Goal: Information Seeking & Learning: Find specific page/section

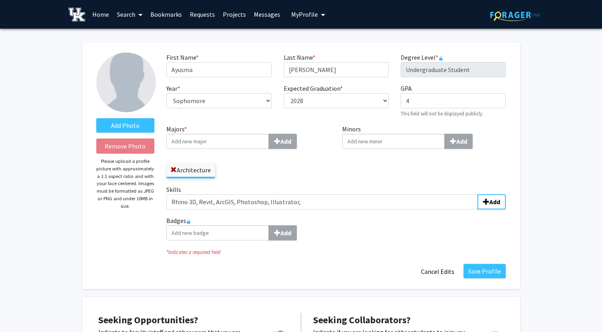
select select "sophomore"
select select "2028"
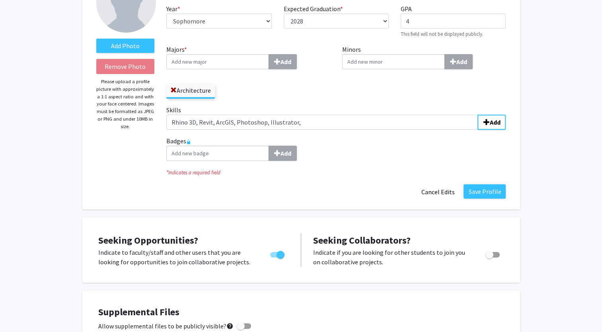
click at [369, 64] on input "Minors Add" at bounding box center [393, 61] width 103 height 15
click at [355, 99] on div "Minors Add" at bounding box center [424, 75] width 176 height 60
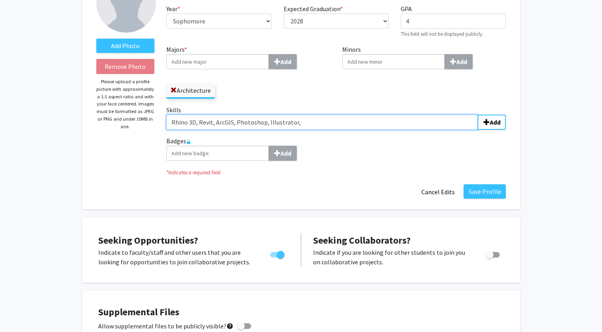
click at [305, 122] on input "Rhino 3D, Revit, ArcGIS, Photoshop, Illustrator," at bounding box center [322, 122] width 312 height 15
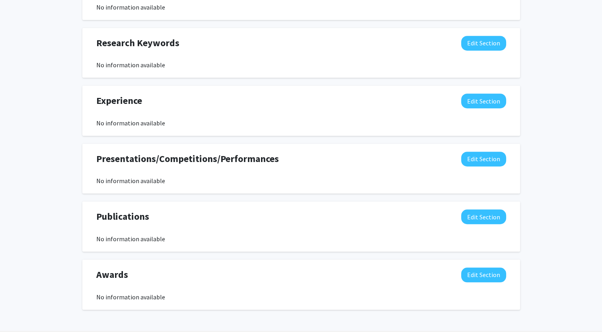
scroll to position [562, 0]
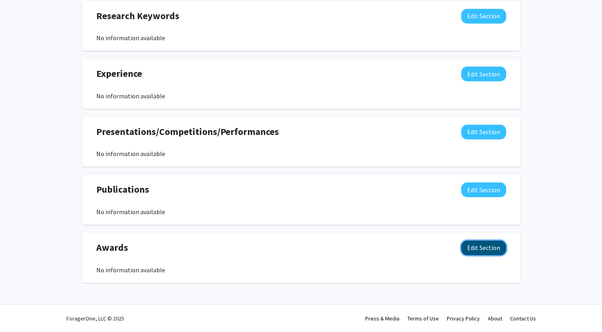
click at [498, 251] on button "Edit Section" at bounding box center [483, 247] width 45 height 15
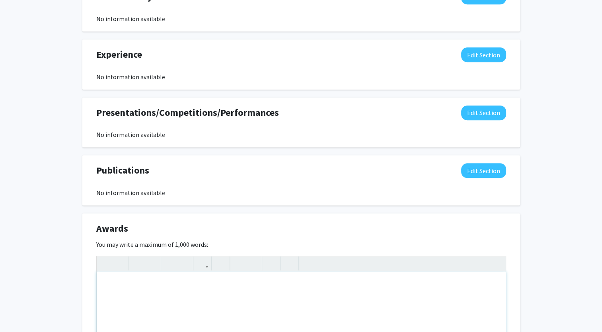
scroll to position [721, 0]
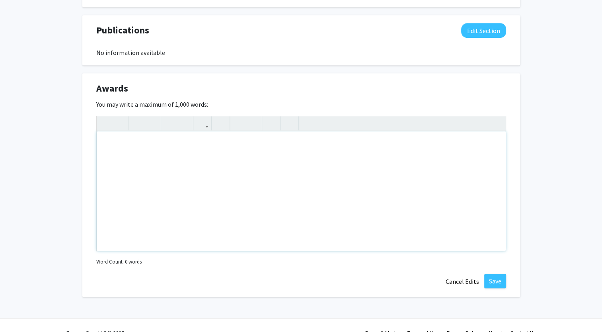
click at [154, 167] on div "Note to users with screen readers: Please deactivate our accessibility plugin f…" at bounding box center [301, 190] width 409 height 119
paste div "Note to users with screen readers: Please deactivate our accessibility plugin f…"
type textarea "<p>University of [US_STATE] Presidential Scholarship awardee 2021 </p> <p>Unive…"
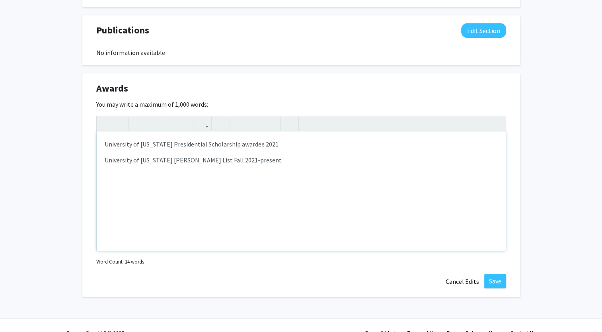
click at [239, 140] on p "University of [US_STATE] Presidential Scholarship awardee 2021" at bounding box center [301, 144] width 393 height 10
click at [240, 144] on p "University of [US_STATE] Presidential Scholarship awardee 2021" at bounding box center [301, 144] width 393 height 10
type textarea "<p>[GEOGRAPHIC_DATA][US_STATE] Presidential Scho2021 </p> <p>[GEOGRAPHIC_DATA][…"
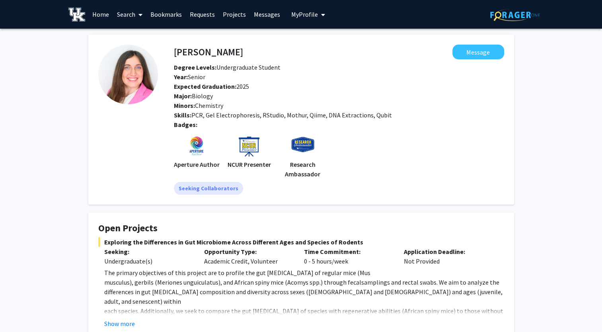
click at [133, 15] on link "Search" at bounding box center [129, 14] width 33 height 28
click at [150, 33] on span "Faculty/Staff" at bounding box center [142, 37] width 58 height 16
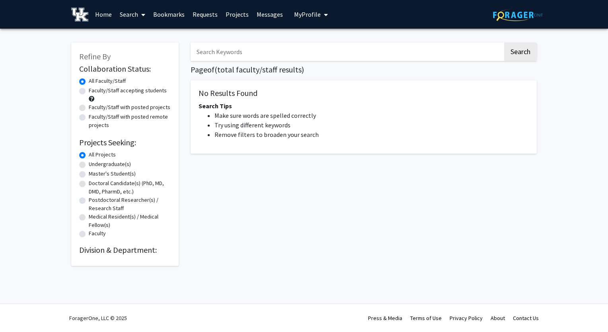
click at [134, 16] on link "Search" at bounding box center [132, 14] width 33 height 28
click at [148, 51] on span "Students" at bounding box center [140, 53] width 49 height 16
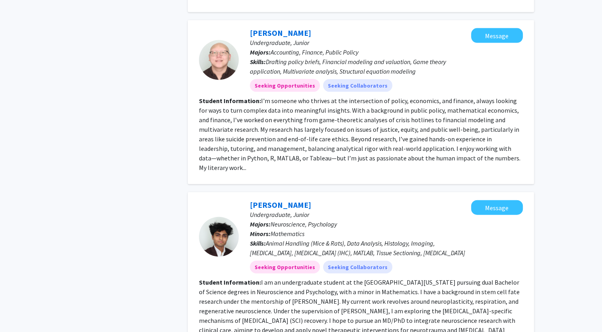
scroll to position [1741, 0]
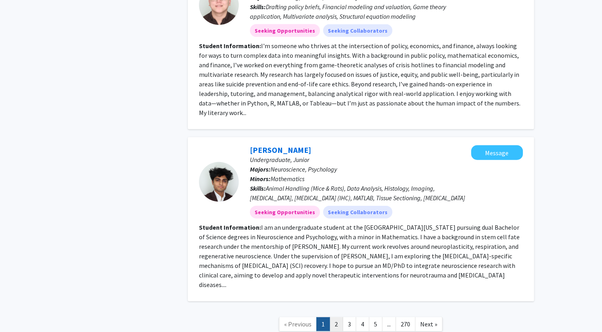
click at [332, 317] on link "2" at bounding box center [337, 324] width 14 height 14
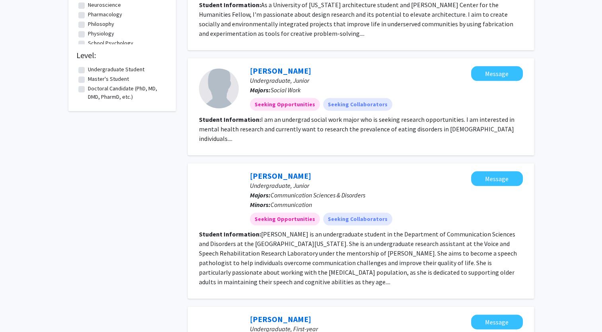
scroll to position [665, 0]
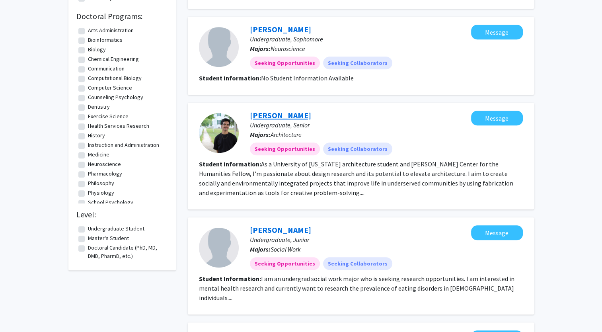
click at [289, 110] on link "Lucas De Lima" at bounding box center [280, 115] width 61 height 10
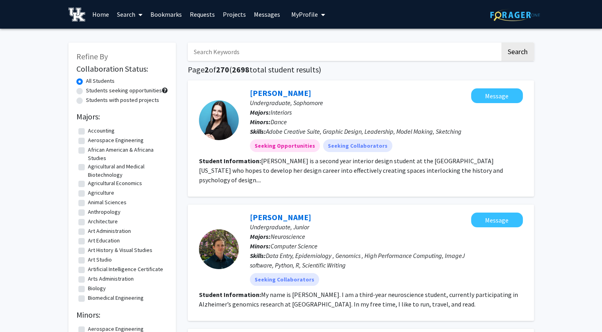
click at [206, 58] on input "Search Keywords" at bounding box center [344, 52] width 312 height 18
type input "jeffrey fugate"
click at [501, 43] on button "Search" at bounding box center [517, 52] width 33 height 18
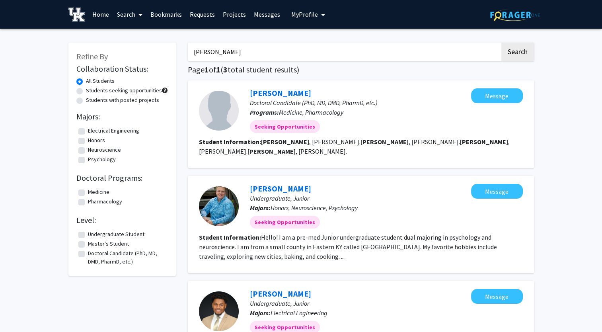
click at [86, 82] on label "All Students" at bounding box center [100, 81] width 29 height 8
click at [86, 82] on input "All Students" at bounding box center [88, 79] width 5 height 5
click at [137, 18] on span at bounding box center [138, 15] width 7 height 28
click at [144, 39] on span "Faculty/Staff" at bounding box center [142, 37] width 58 height 16
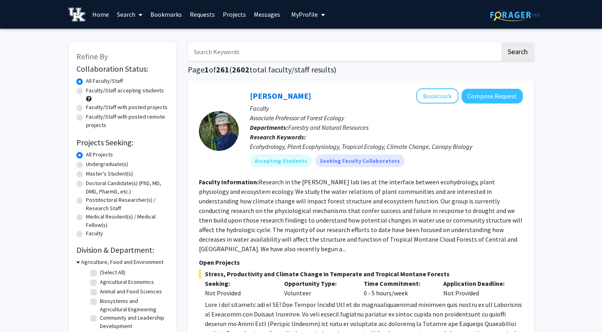
click at [244, 58] on input "Search Keywords" at bounding box center [344, 52] width 312 height 18
click at [298, 11] on span "My Profile" at bounding box center [304, 14] width 27 height 8
click at [306, 42] on img at bounding box center [305, 41] width 16 height 16
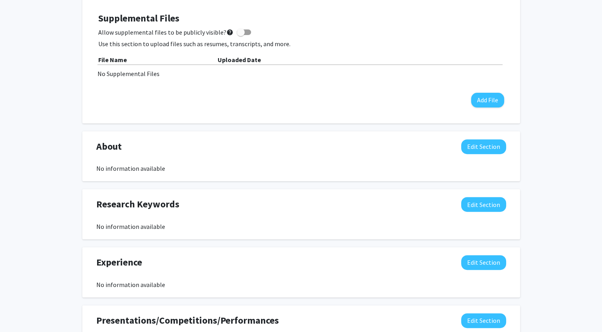
scroll to position [159, 0]
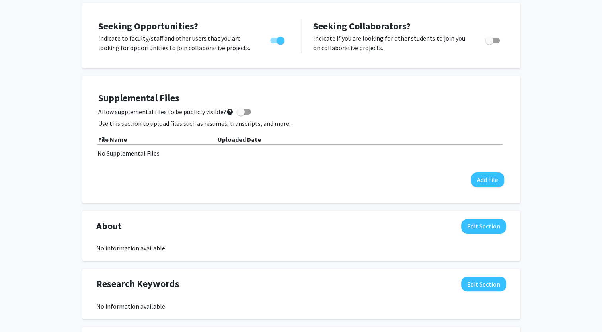
click at [127, 154] on div "No Supplemental Files" at bounding box center [301, 153] width 408 height 10
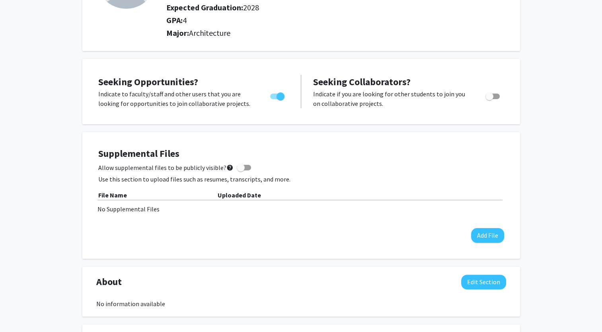
scroll to position [80, 0]
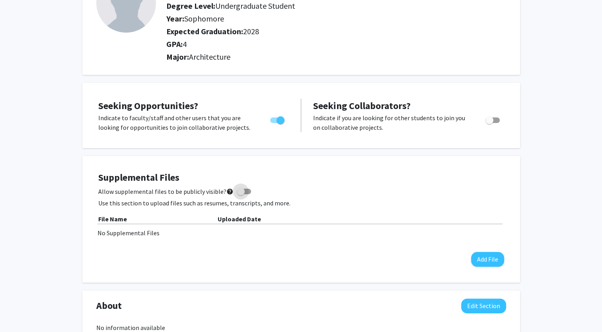
click at [244, 191] on span at bounding box center [244, 192] width 14 height 6
click at [241, 194] on input "Allow supplemental files to be publicly visible? help" at bounding box center [240, 194] width 0 height 0
checkbox input "true"
click at [493, 121] on span "Toggle" at bounding box center [492, 120] width 14 height 6
click at [489, 123] on input "Would you like to receive other student requests to work with you?" at bounding box center [489, 123] width 0 height 0
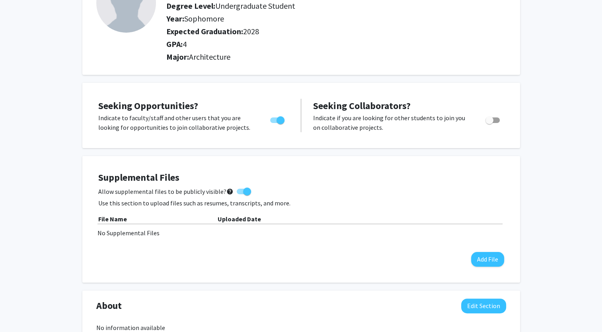
checkbox input "true"
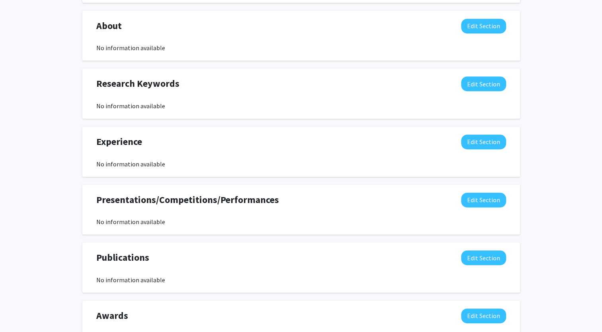
scroll to position [347, 0]
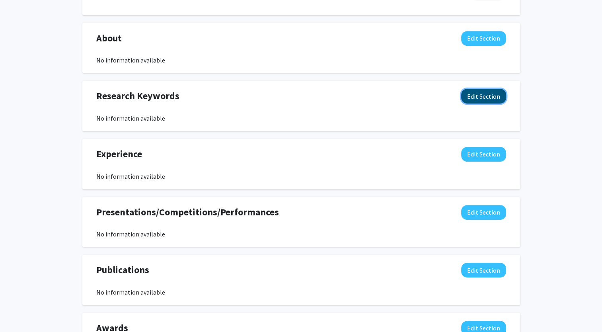
click at [475, 98] on button "Edit Section" at bounding box center [483, 96] width 45 height 15
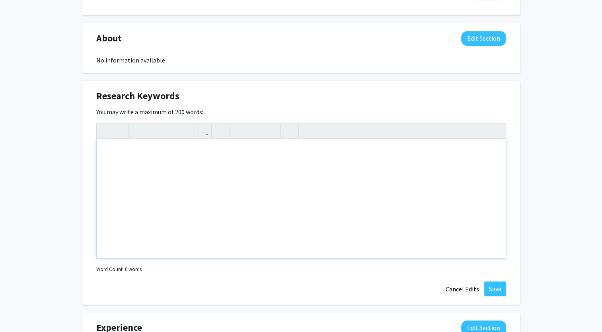
click at [157, 164] on div "Note to users with screen readers: Please deactivate our accessibility plugin f…" at bounding box center [301, 198] width 409 height 119
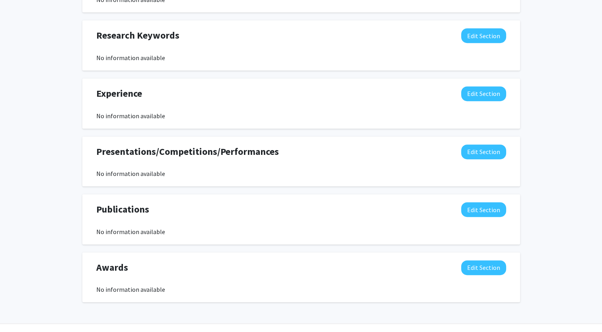
scroll to position [427, 0]
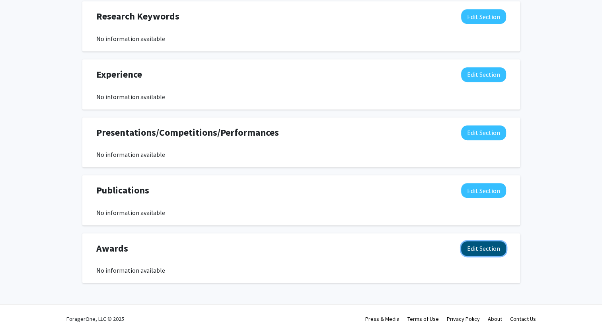
click at [477, 243] on button "Edit Section" at bounding box center [483, 248] width 45 height 15
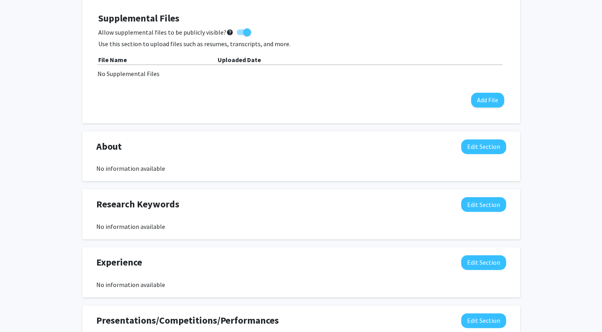
scroll to position [239, 0]
click at [487, 151] on button "Edit Section" at bounding box center [483, 146] width 45 height 15
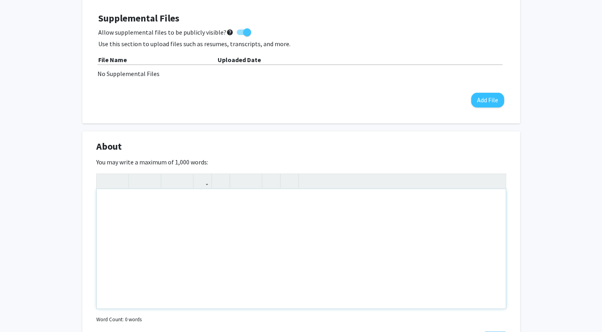
click at [218, 219] on div "Note to users with screen readers: Please deactivate our accessibility plugin f…" at bounding box center [301, 248] width 409 height 119
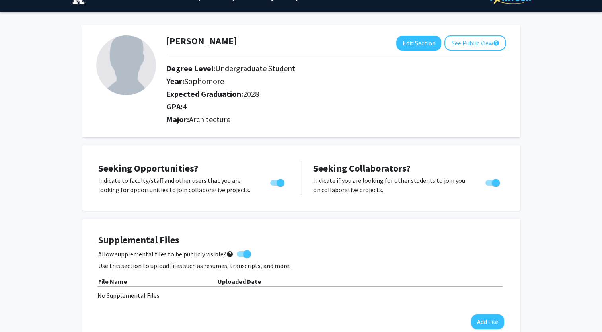
scroll to position [0, 0]
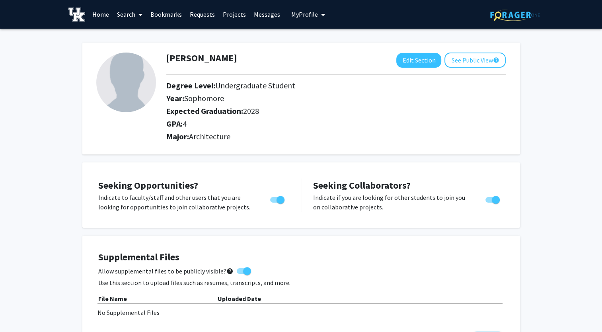
click at [139, 12] on icon at bounding box center [140, 15] width 4 height 6
click at [146, 49] on span "Students" at bounding box center [137, 53] width 49 height 16
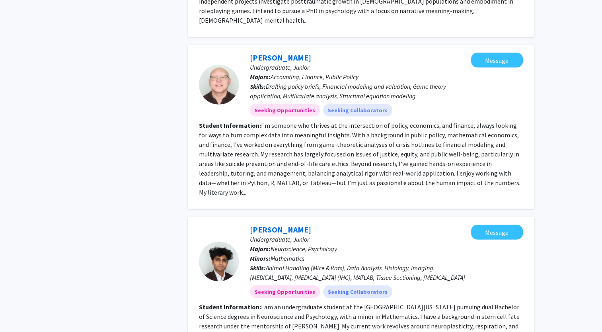
scroll to position [1741, 0]
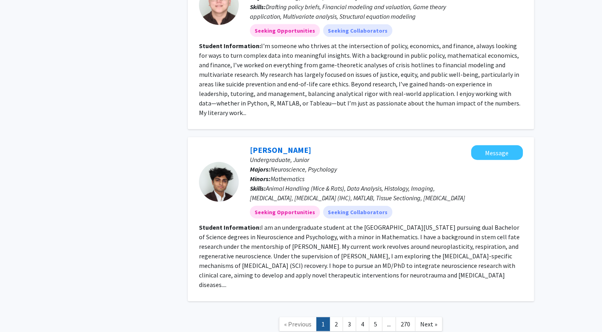
click at [388, 317] on link "..." at bounding box center [389, 324] width 14 height 14
click at [374, 317] on link "5" at bounding box center [376, 324] width 14 height 14
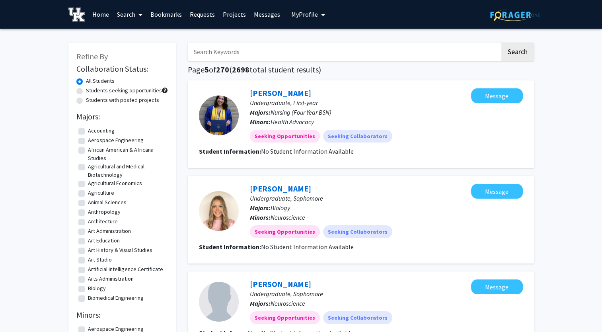
drag, startPoint x: 234, startPoint y: 48, endPoint x: 235, endPoint y: 43, distance: 5.2
click at [234, 48] on input "Search Keywords" at bounding box center [344, 52] width 312 height 18
type input "hena kachroo"
click at [501, 43] on button "Search" at bounding box center [517, 52] width 33 height 18
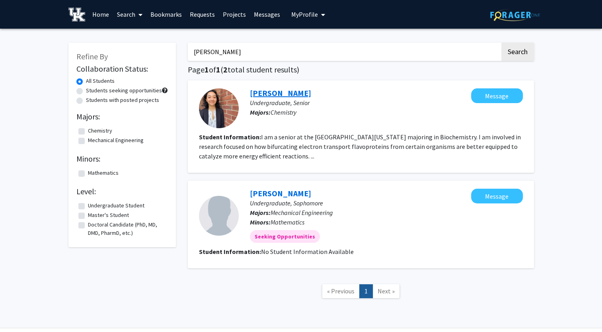
click at [288, 95] on link "Hena Kachroo" at bounding box center [280, 93] width 61 height 10
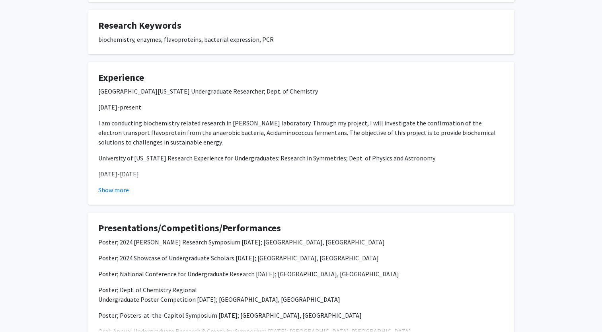
scroll to position [318, 0]
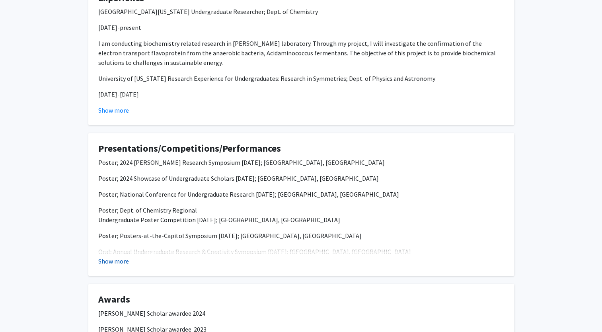
click at [123, 259] on button "Show more" at bounding box center [113, 261] width 31 height 10
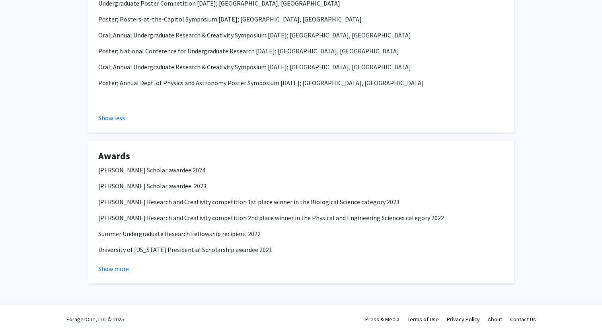
scroll to position [536, 0]
click at [114, 271] on button "Show more" at bounding box center [113, 268] width 31 height 10
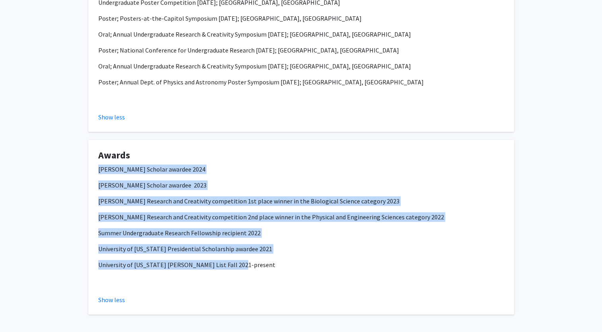
drag, startPoint x: 98, startPoint y: 168, endPoint x: 245, endPoint y: 266, distance: 176.3
click at [245, 266] on div "Goldwater Scholar awardee 2024 Beckman Scholar awardee 2023 Oswald Research and…" at bounding box center [301, 224] width 406 height 121
drag, startPoint x: 245, startPoint y: 266, endPoint x: 234, endPoint y: 265, distance: 10.8
click at [234, 265] on p "University of Kentucky Dean’s List Fall 2021-present" at bounding box center [301, 265] width 406 height 10
click at [228, 266] on p "University of Kentucky Dean’s List Fall 2021-present" at bounding box center [301, 265] width 406 height 10
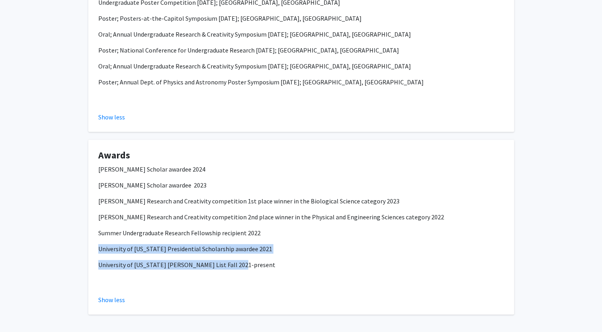
drag, startPoint x: 234, startPoint y: 265, endPoint x: 94, endPoint y: 243, distance: 141.5
click at [94, 243] on fg-card "Awards Goldwater Scholar awardee 2024 Beckman Scholar awardee 2023 Oswald Resea…" at bounding box center [301, 227] width 426 height 175
copy div "University of Kentucky Presidential Scholarship awardee 2021 University of Kent…"
